Goal: Find contact information: Find contact information

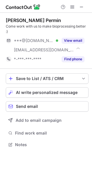
scroll to position [140, 92]
click at [76, 41] on button "View email" at bounding box center [73, 41] width 23 height 6
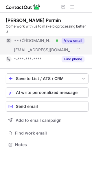
click at [70, 40] on button "View email" at bounding box center [73, 41] width 23 height 6
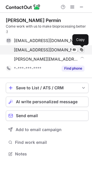
click at [81, 50] on span at bounding box center [81, 50] width 5 height 5
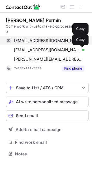
click at [43, 41] on span "martinpermin@gmail.com" at bounding box center [47, 40] width 66 height 5
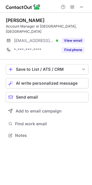
scroll to position [126, 92]
